Goal: Transaction & Acquisition: Obtain resource

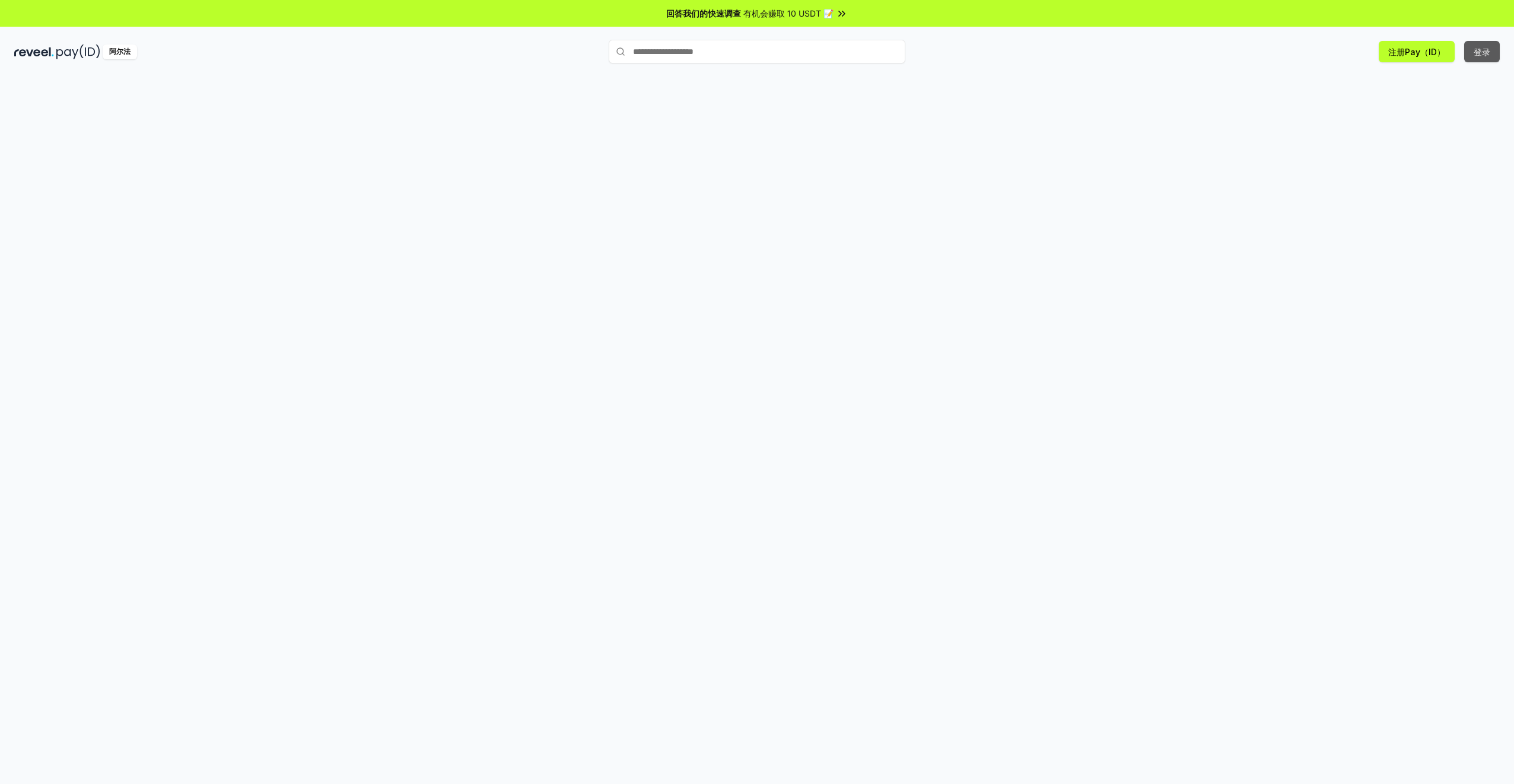
click at [1485, 51] on button "登录" at bounding box center [1482, 51] width 36 height 21
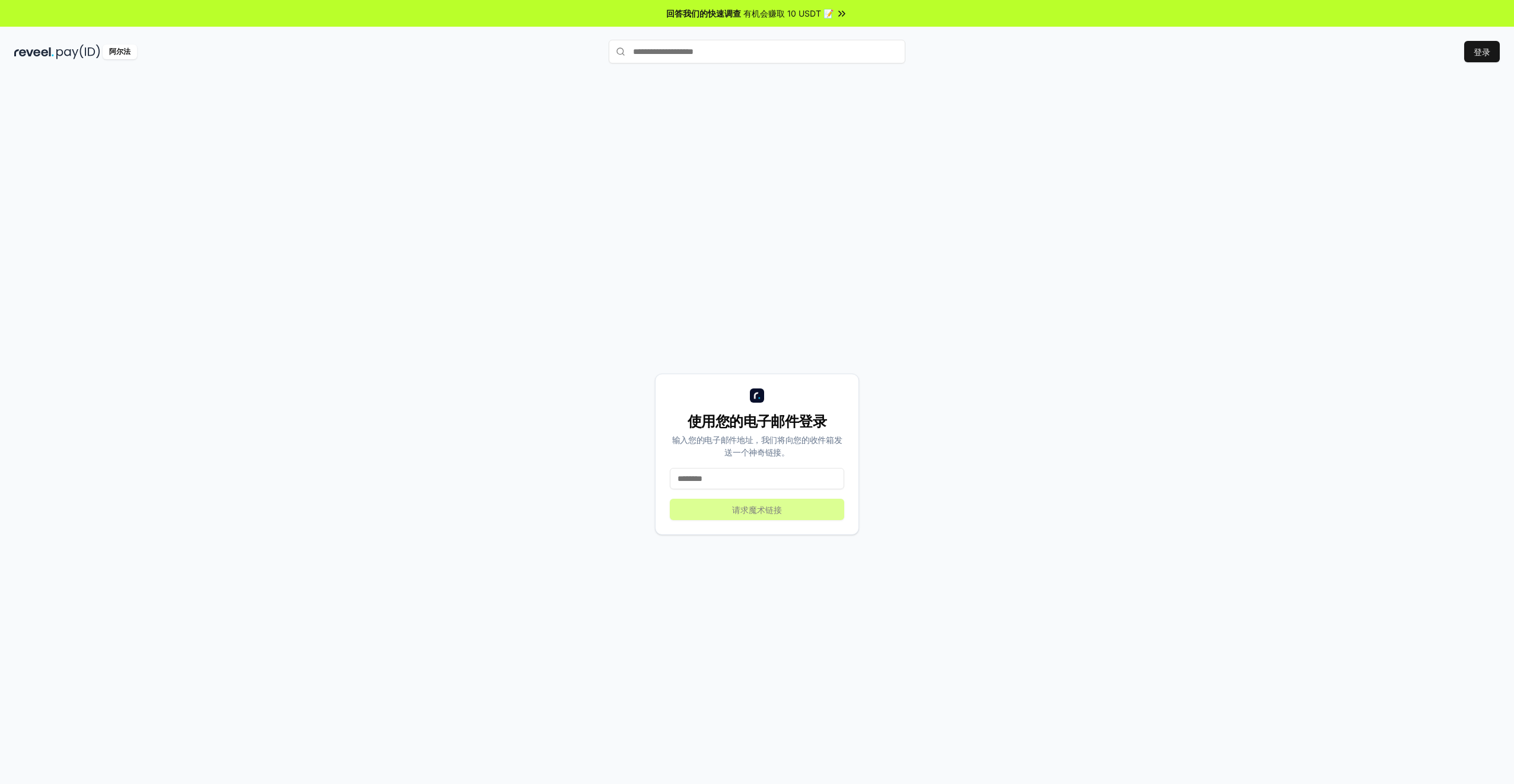
click at [755, 475] on input at bounding box center [757, 479] width 174 height 21
type input "**********"
click at [728, 501] on button "请求魔术链接" at bounding box center [757, 510] width 174 height 21
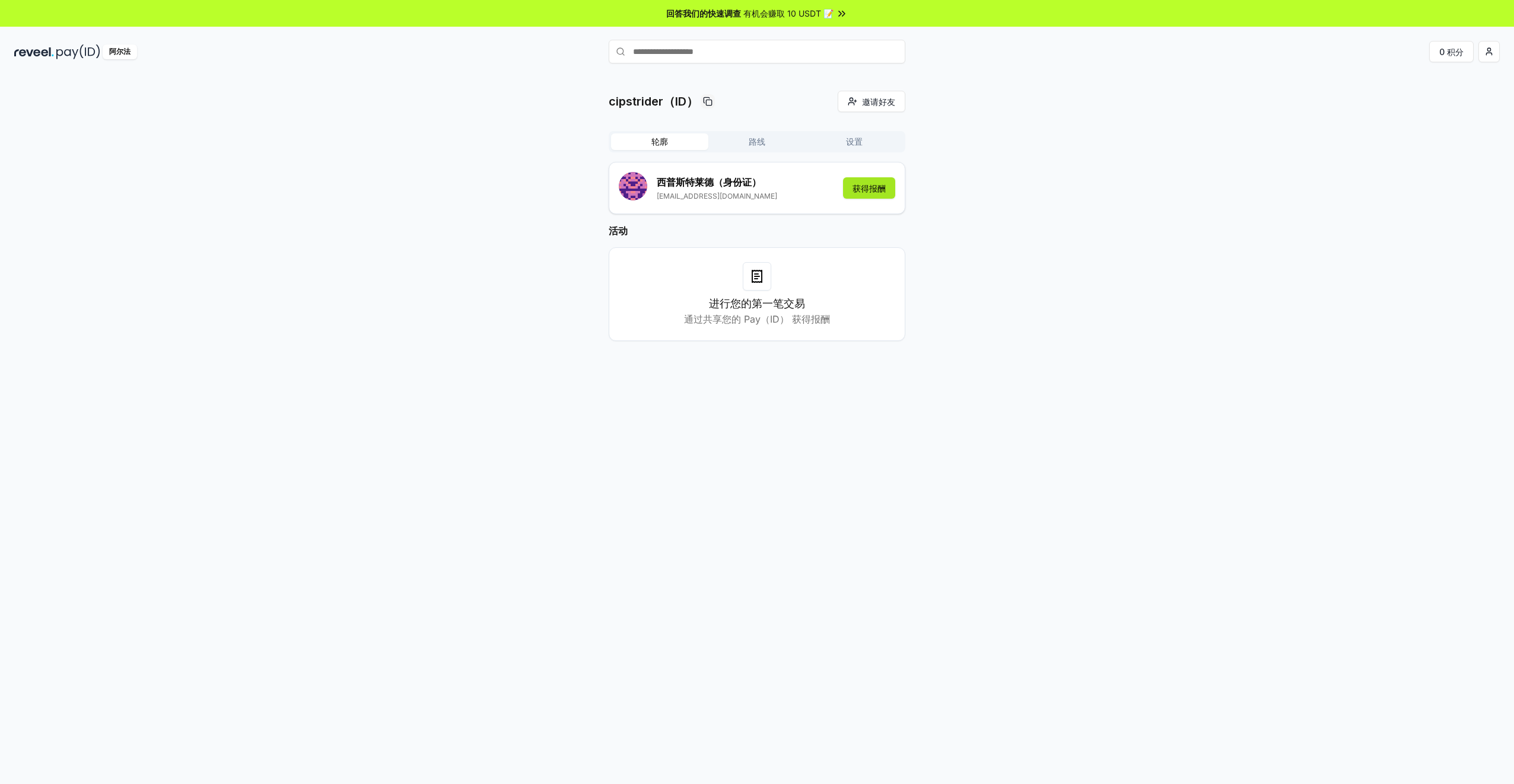
click at [876, 188] on button "获得报酬" at bounding box center [869, 188] width 52 height 21
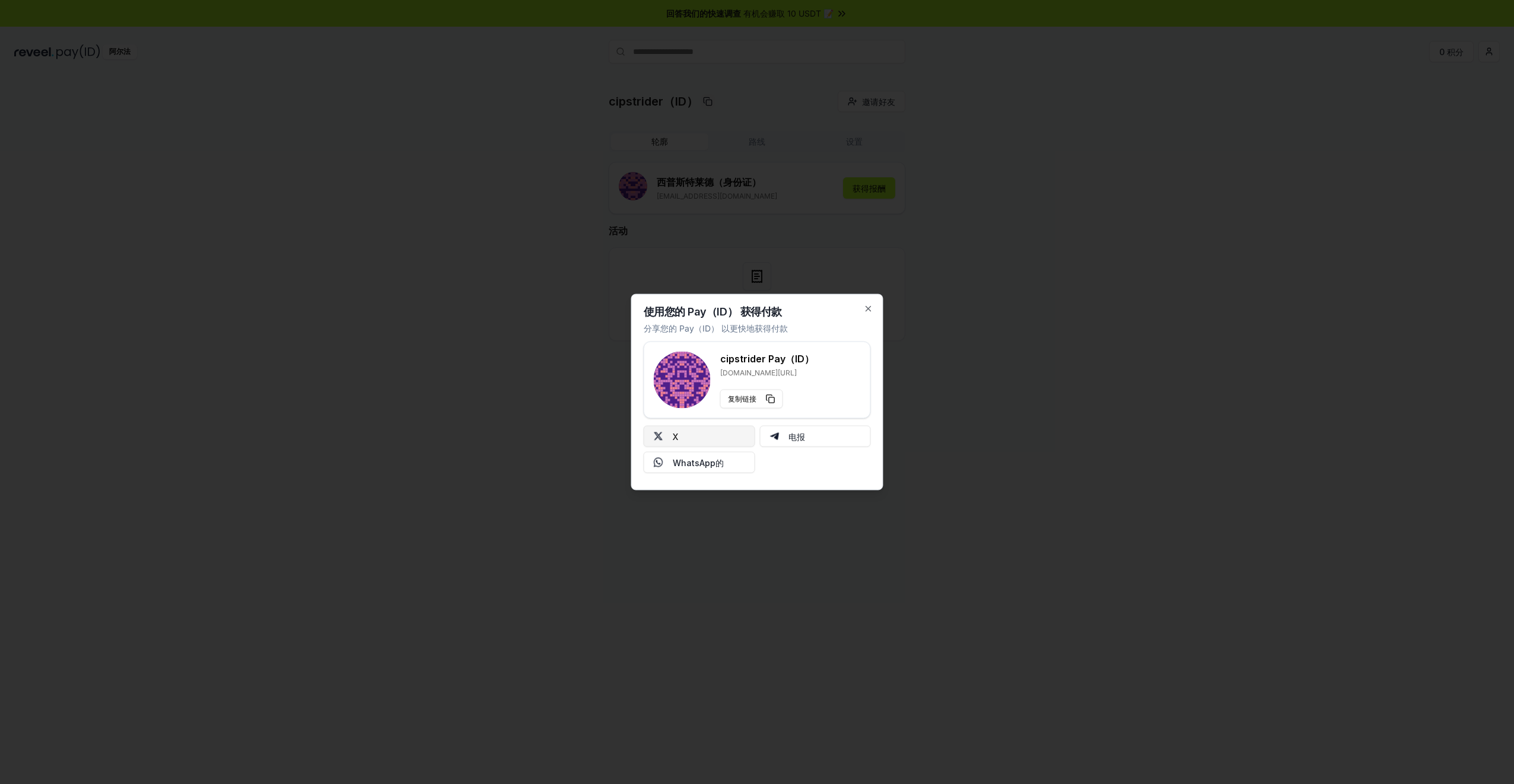
click at [722, 439] on button "X" at bounding box center [699, 436] width 112 height 21
click at [869, 309] on icon "button" at bounding box center [869, 309] width 10 height 10
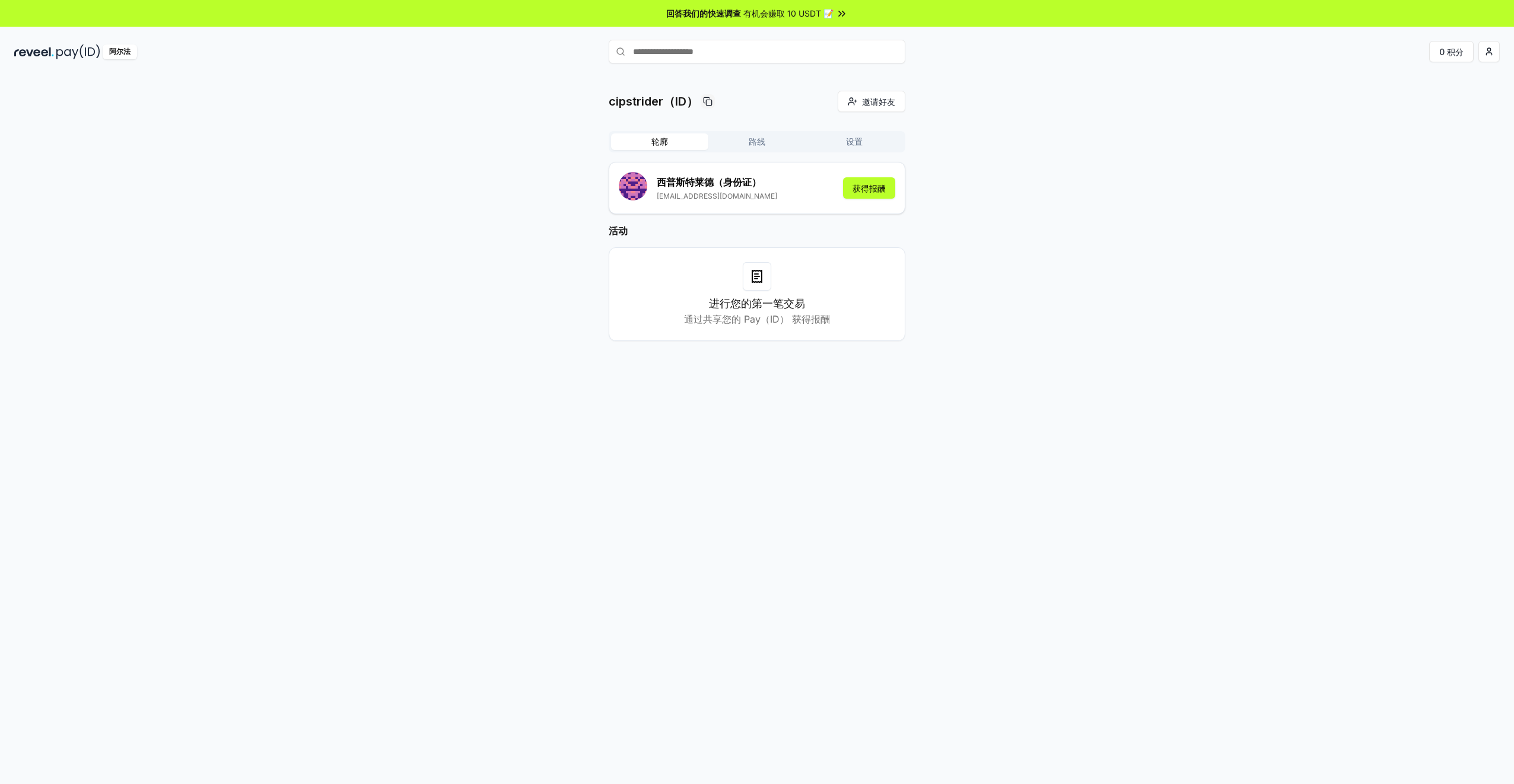
click at [757, 283] on icon at bounding box center [757, 276] width 14 height 14
click at [1489, 54] on html "回答我们的快速调查 有机会赚取 10 USDT 📝 阿尔法 0 积分 cipstrider（ID） 邀请好友 Invite 轮廓 路线 设置 西普斯特莱德 （…" at bounding box center [757, 392] width 1514 height 784
click at [1417, 122] on font "Connect Wallet" at bounding box center [1415, 121] width 59 height 12
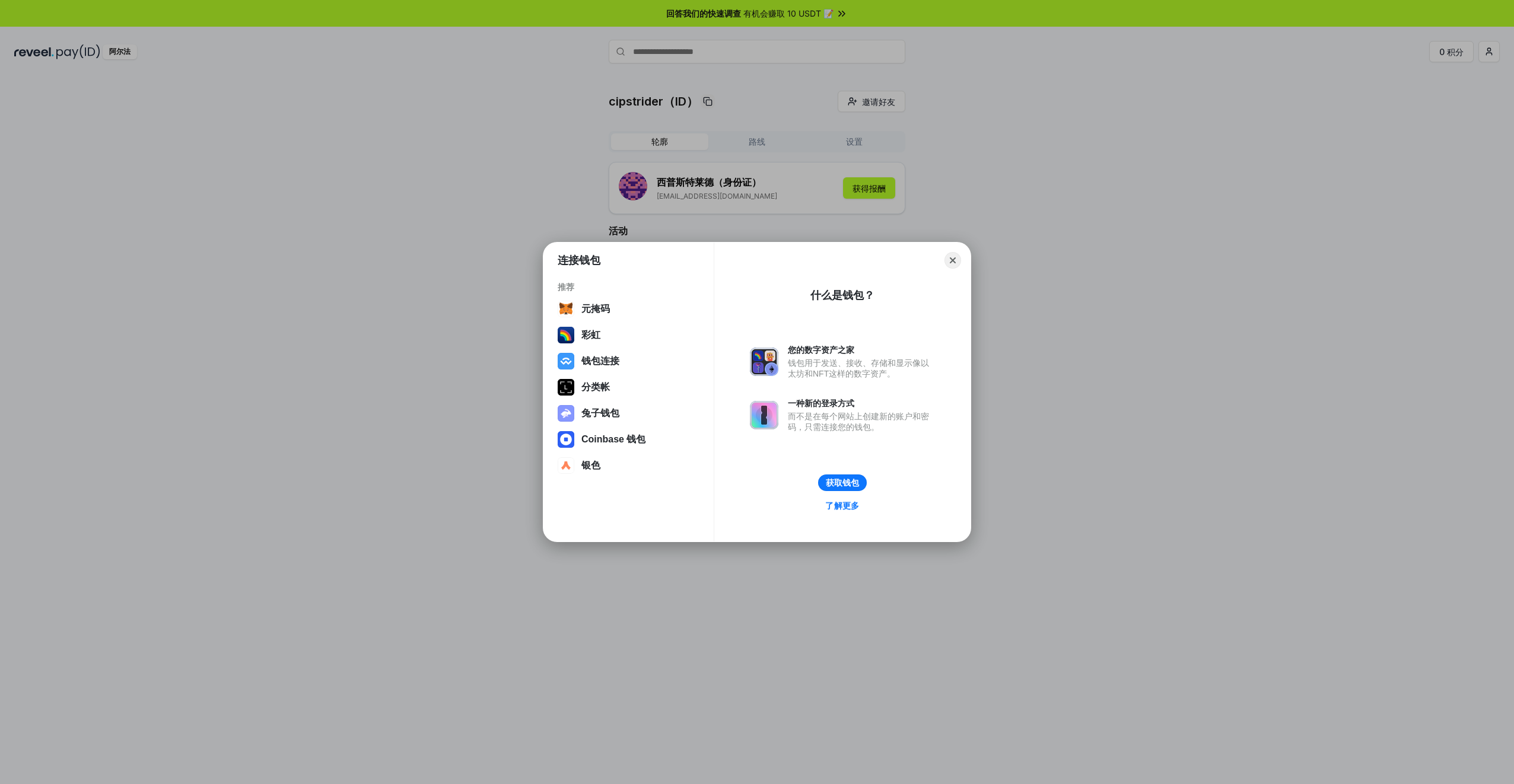
click at [841, 506] on link "了解更多" at bounding box center [843, 506] width 49 height 16
click at [954, 256] on button "关闭" at bounding box center [953, 261] width 19 height 19
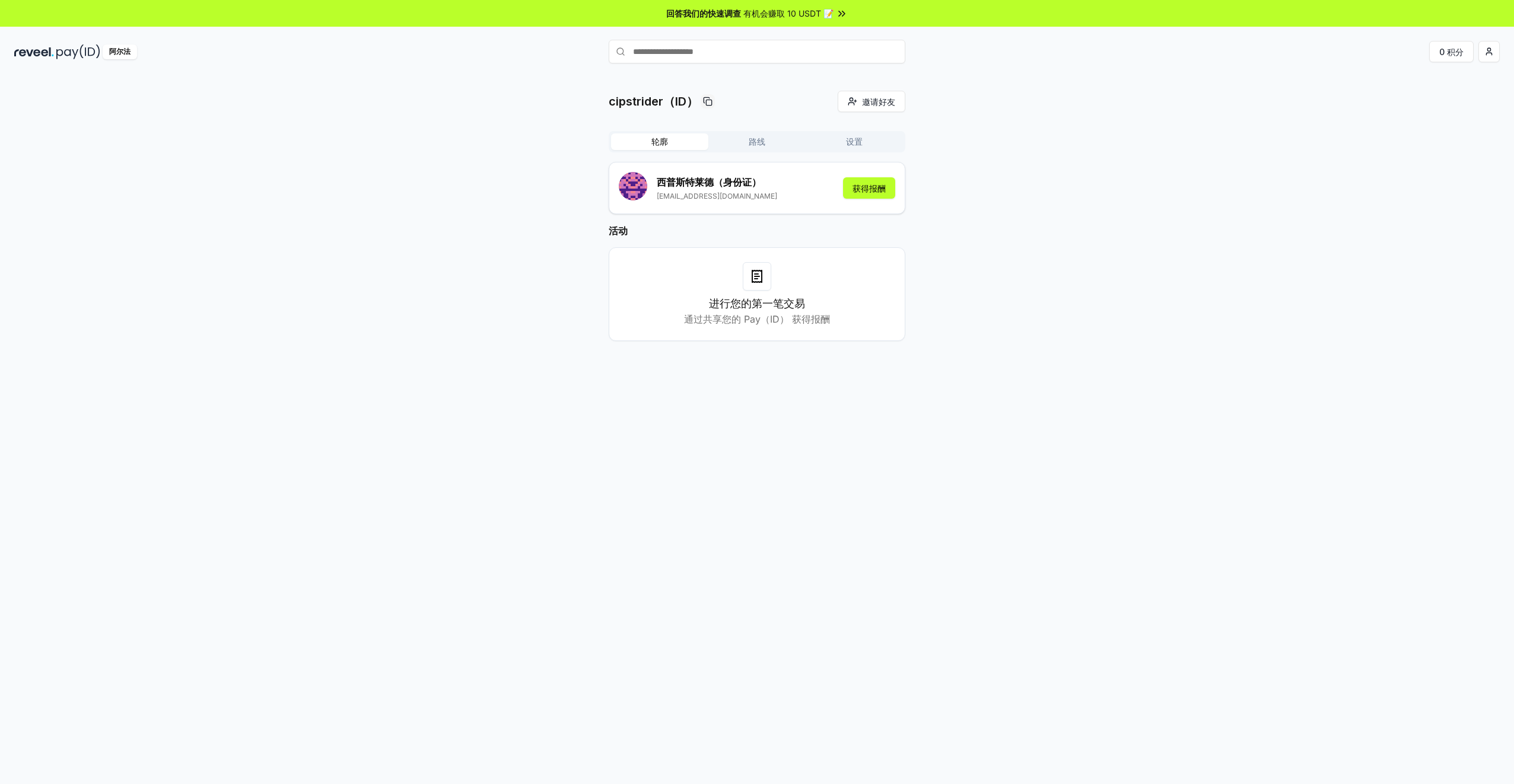
click at [794, 12] on span "有机会赚取 10 USDT 📝" at bounding box center [788, 13] width 90 height 12
click at [872, 191] on button "获得报酬" at bounding box center [869, 188] width 52 height 21
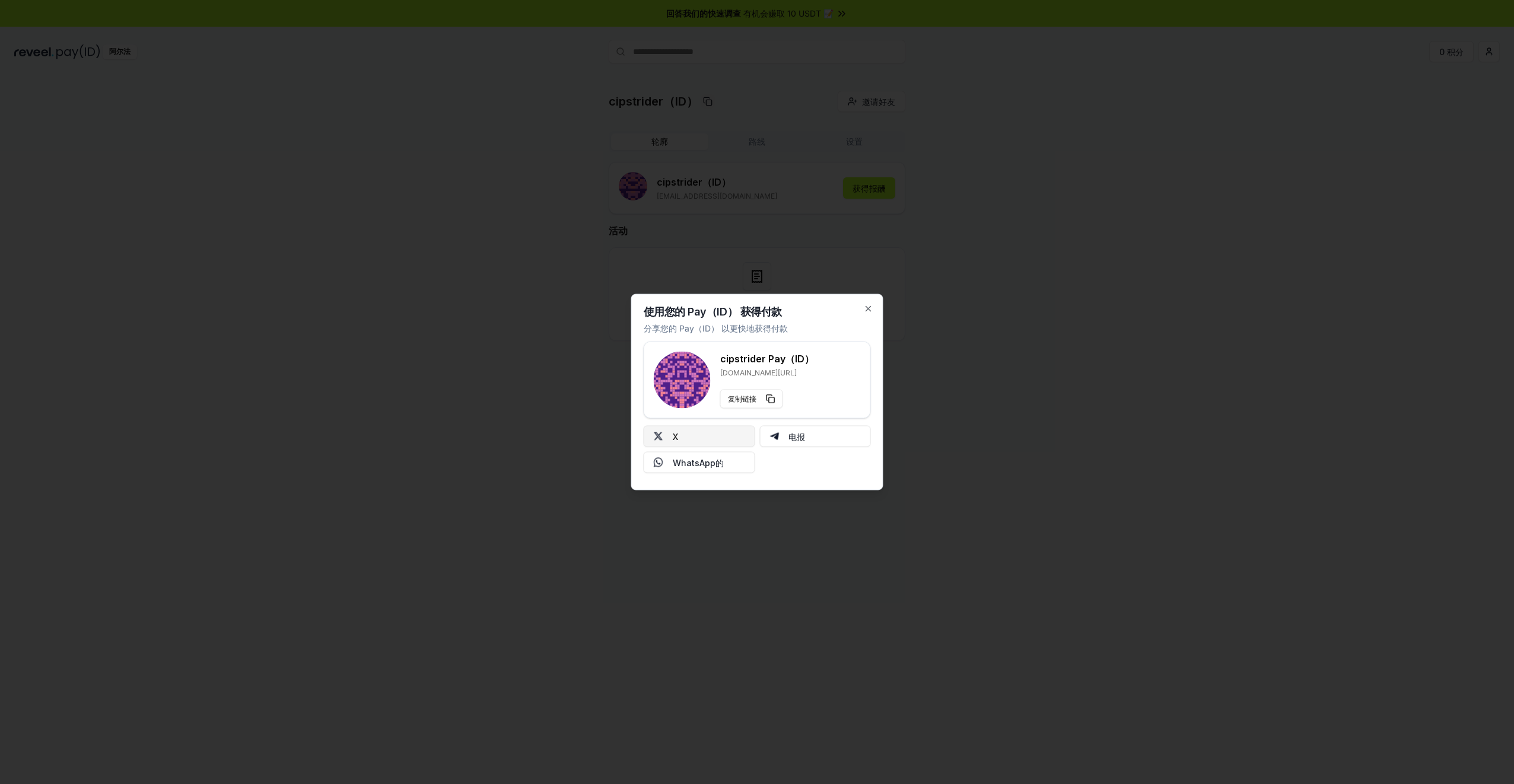
click at [706, 431] on button "X" at bounding box center [699, 436] width 112 height 21
click at [867, 304] on icon "button" at bounding box center [869, 309] width 10 height 10
